Goal: Task Accomplishment & Management: Use online tool/utility

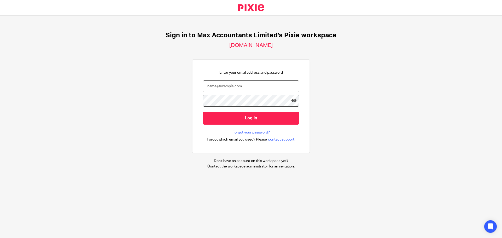
type input "[EMAIL_ADDRESS][DOMAIN_NAME]"
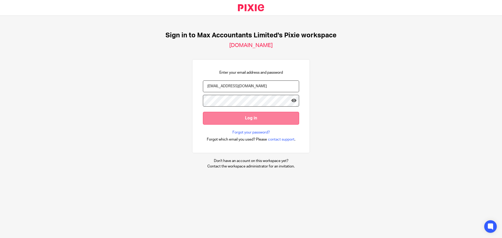
click at [246, 120] on input "Log in" at bounding box center [251, 118] width 96 height 13
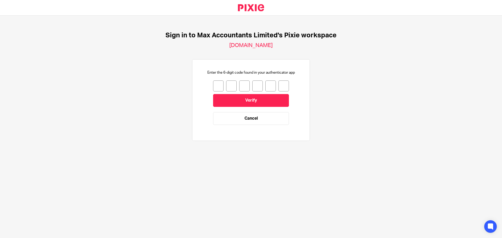
click at [207, 86] on div "Enter the 6-digit code found in your authenticator app Verify Cancel" at bounding box center [251, 100] width 96 height 60
click at [216, 84] on input "number" at bounding box center [218, 86] width 10 height 11
type input "3"
type input "0"
type input "2"
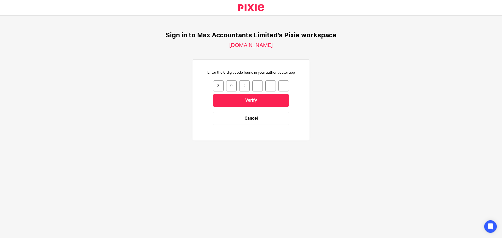
type input "7"
type input "9"
type input "4"
click at [240, 97] on input "Verify" at bounding box center [251, 100] width 76 height 13
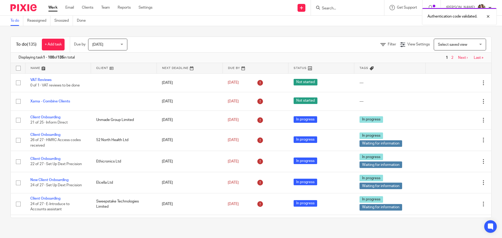
click at [327, 9] on div "Authentication code validated." at bounding box center [374, 15] width 246 height 20
click at [334, 9] on div "Authentication code validated." at bounding box center [374, 15] width 246 height 20
click at [491, 17] on div at bounding box center [485, 16] width 14 height 6
click at [352, 7] on input "Search" at bounding box center [345, 8] width 47 height 5
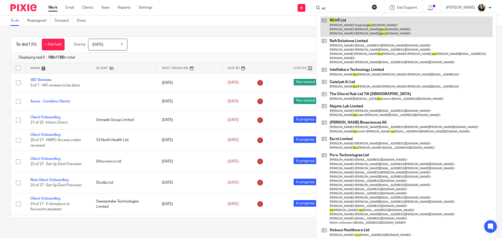
type input "sc"
click at [345, 21] on link at bounding box center [407, 26] width 172 height 21
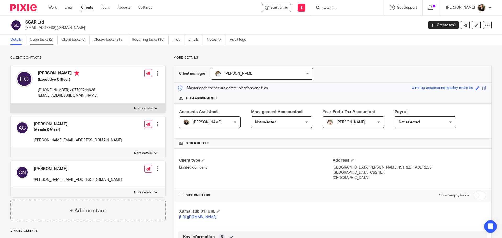
click at [44, 43] on link "Open tasks (2)" at bounding box center [44, 40] width 28 height 10
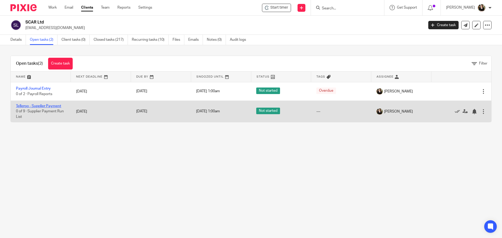
click at [32, 105] on link "Telleroo - Supplier Payment" at bounding box center [38, 106] width 45 height 4
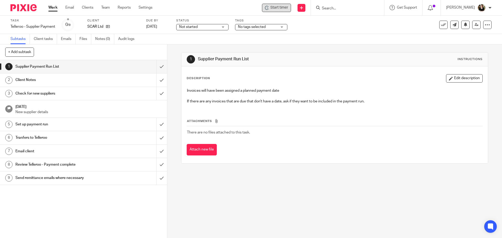
click at [284, 5] on span "Start timer" at bounding box center [280, 7] width 18 height 5
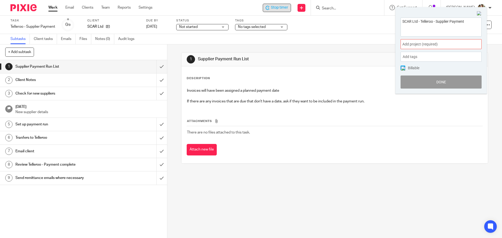
click at [449, 45] on span "Add project (required) :" at bounding box center [436, 44] width 66 height 5
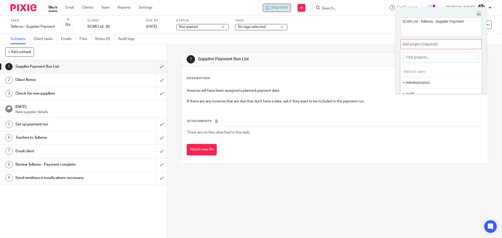
scroll to position [26, 0]
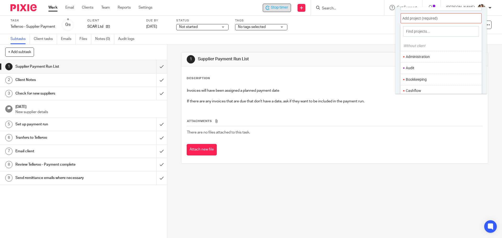
click at [423, 78] on li "Bookkeeping" at bounding box center [440, 79] width 68 height 5
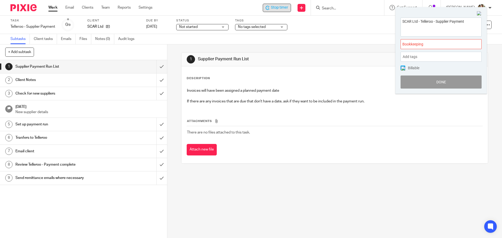
scroll to position [0, 0]
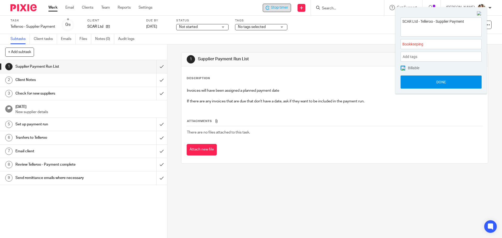
click at [423, 78] on button "Done" at bounding box center [441, 82] width 81 height 13
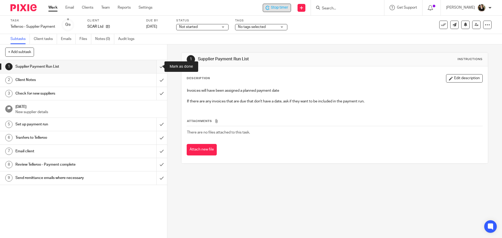
click at [155, 68] on input "submit" at bounding box center [83, 66] width 167 height 13
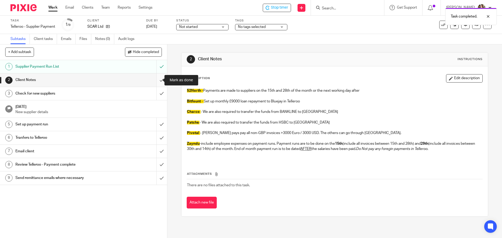
click at [155, 79] on input "submit" at bounding box center [83, 80] width 167 height 13
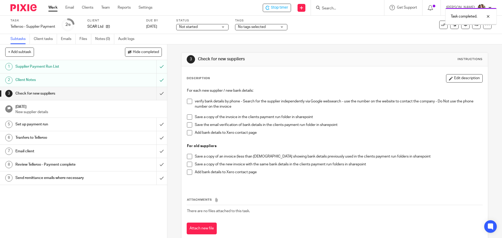
click at [156, 92] on input "submit" at bounding box center [83, 93] width 167 height 13
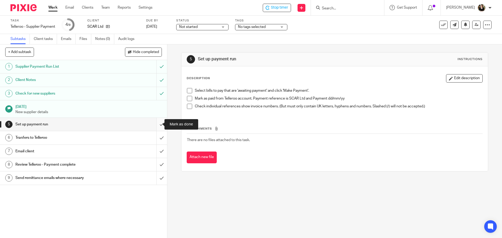
click at [156, 121] on input "submit" at bounding box center [83, 124] width 167 height 13
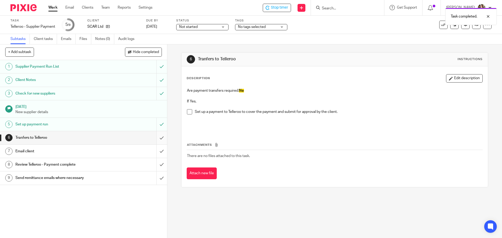
click at [155, 139] on input "submit" at bounding box center [83, 137] width 167 height 13
